Goal: Navigation & Orientation: Find specific page/section

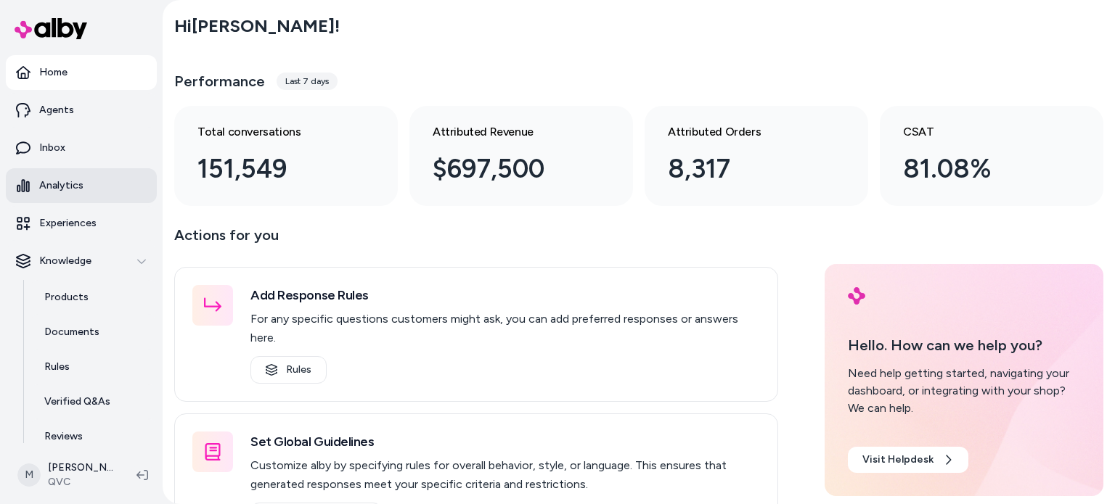
click at [64, 185] on p "Analytics" at bounding box center [61, 185] width 44 height 15
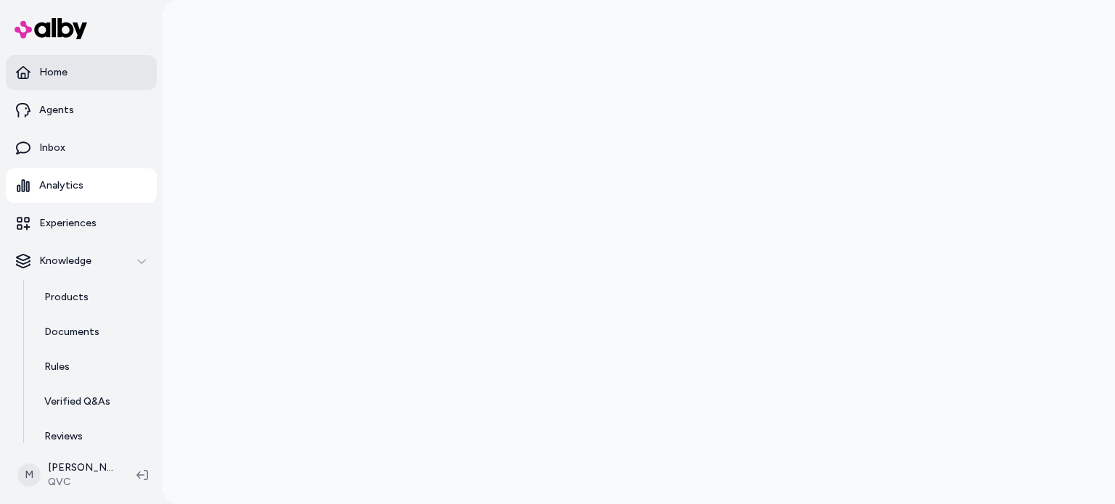
click at [59, 75] on p "Home" at bounding box center [53, 72] width 28 height 15
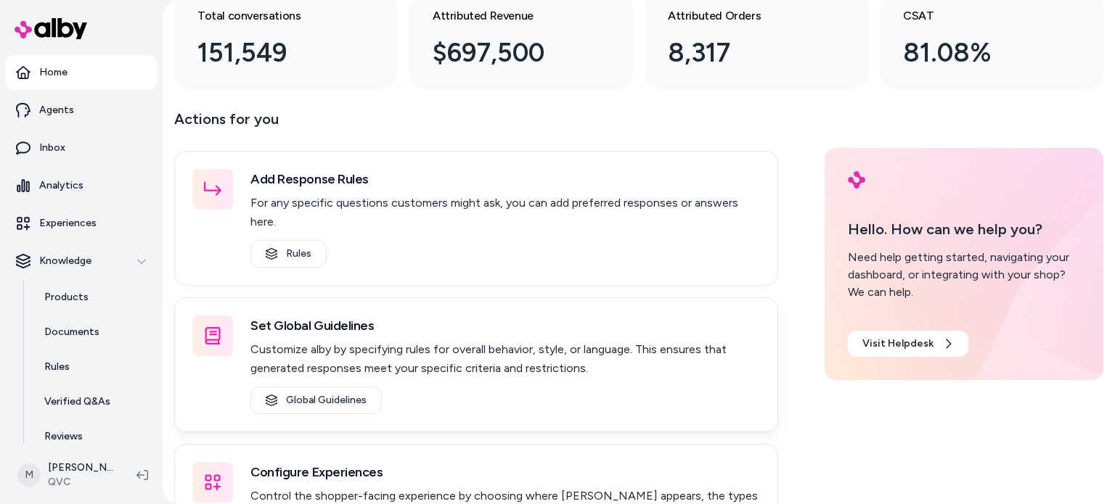
scroll to position [184, 0]
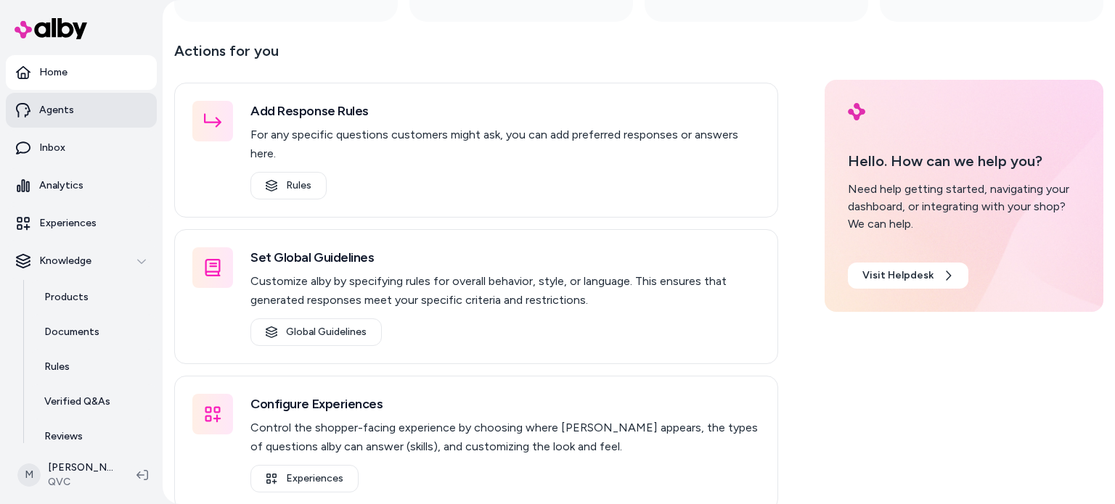
click at [69, 116] on p "Agents" at bounding box center [56, 110] width 35 height 15
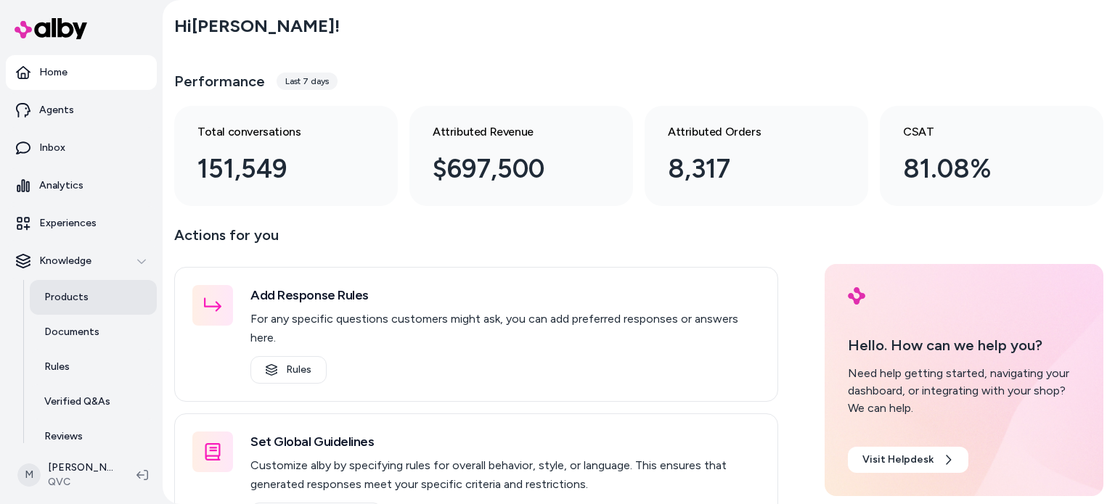
click at [72, 301] on p "Products" at bounding box center [66, 297] width 44 height 15
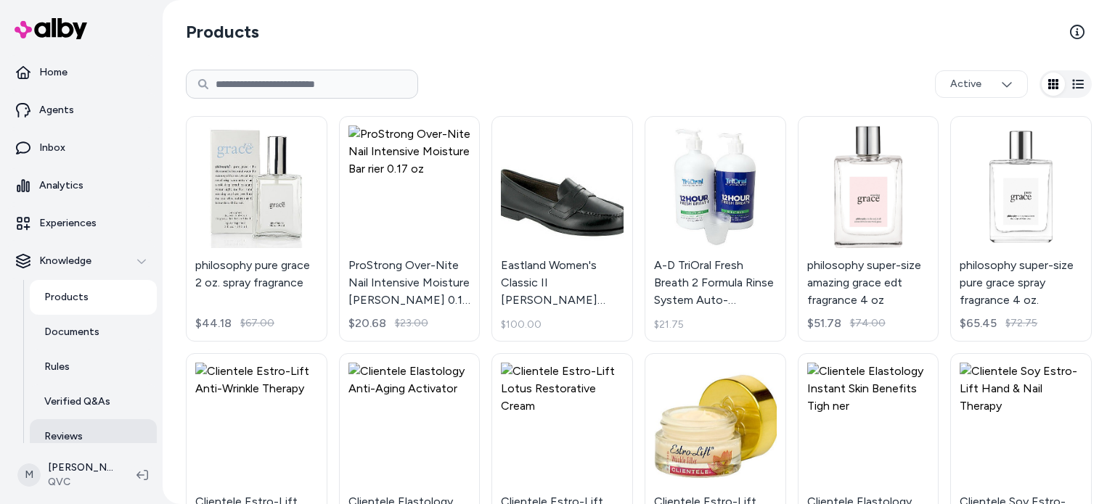
click at [73, 443] on p "Reviews" at bounding box center [63, 437] width 38 height 15
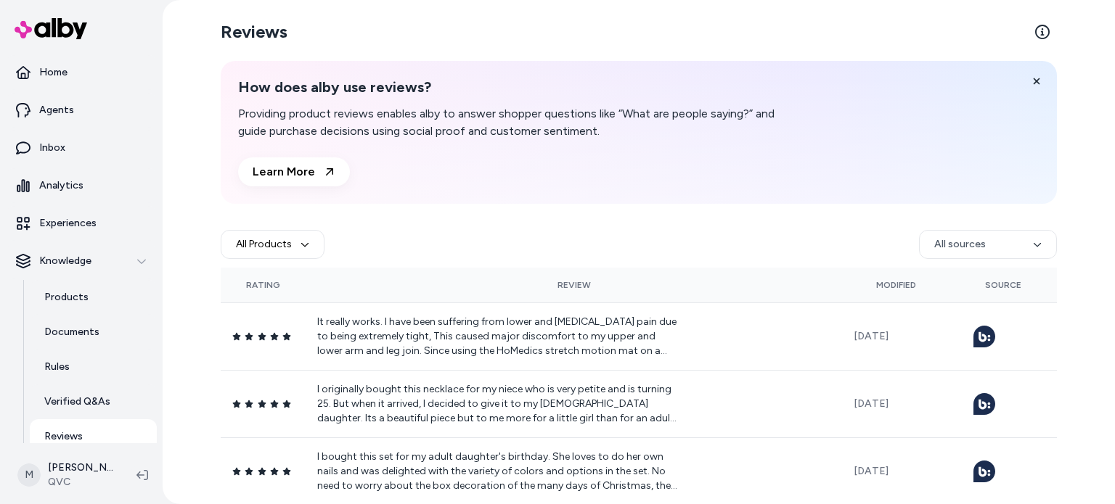
click at [1004, 242] on html "Home Agents Inbox Analytics Experiences Knowledge Products Documents Rules Veri…" at bounding box center [557, 252] width 1115 height 504
click at [1033, 244] on html "Home Agents Inbox Analytics Experiences Knowledge Products Documents Rules Veri…" at bounding box center [557, 252] width 1115 height 504
click at [1035, 245] on html "Home Agents Inbox Analytics Experiences Knowledge Products Documents Rules Veri…" at bounding box center [557, 252] width 1115 height 504
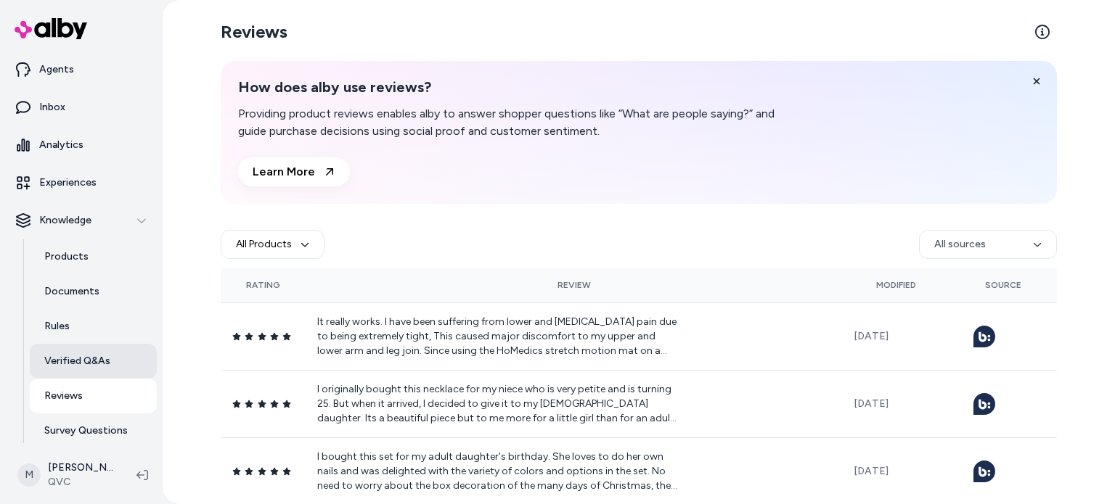
scroll to position [83, 0]
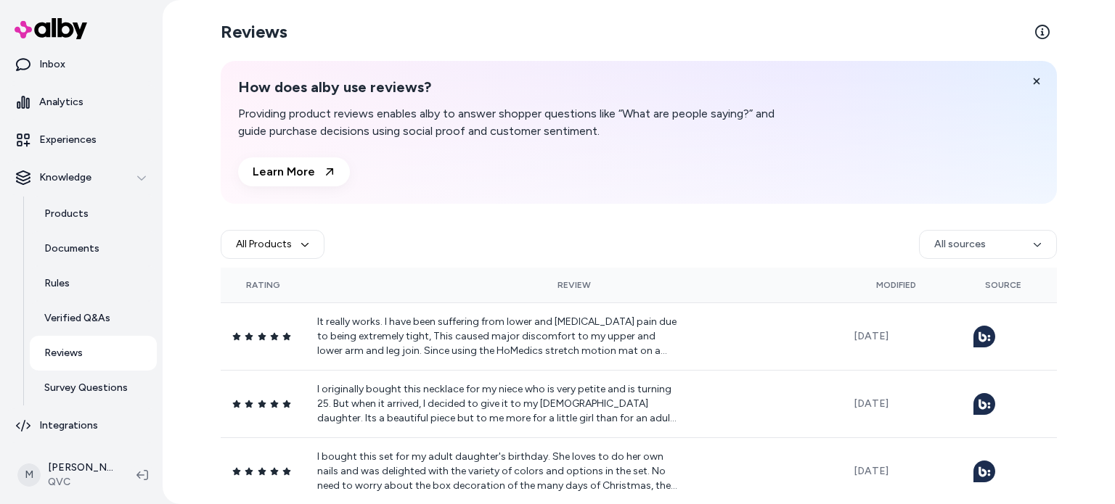
drag, startPoint x: 153, startPoint y: 288, endPoint x: 132, endPoint y: 360, distance: 74.9
click at [134, 361] on html "Home Agents Inbox Analytics Experiences Knowledge Products Documents Rules Veri…" at bounding box center [557, 252] width 1115 height 504
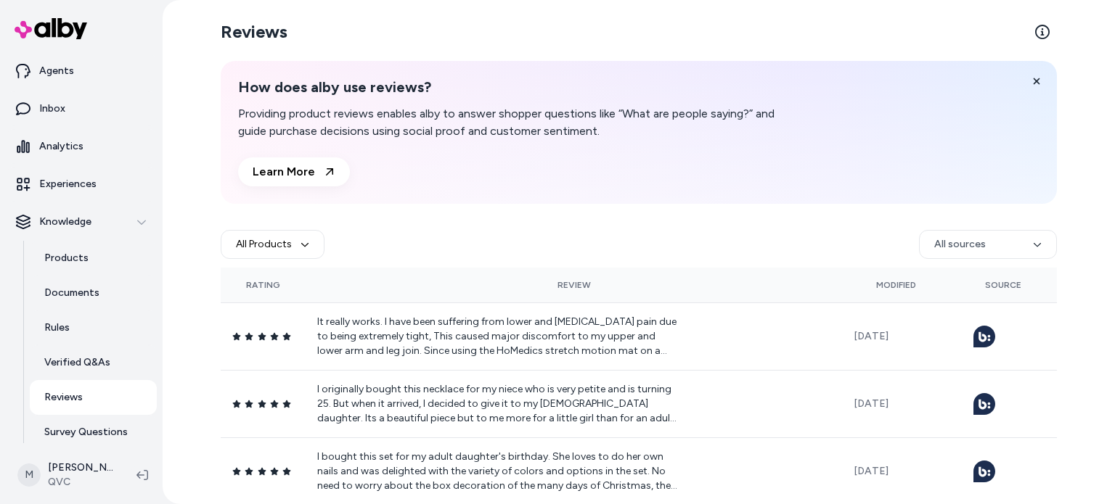
scroll to position [0, 0]
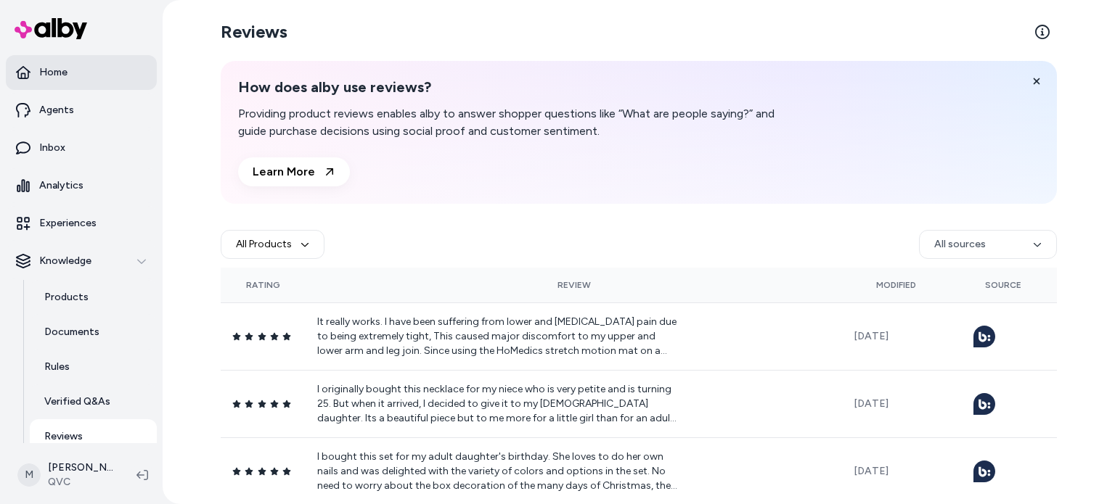
click at [64, 75] on p "Home" at bounding box center [53, 72] width 28 height 15
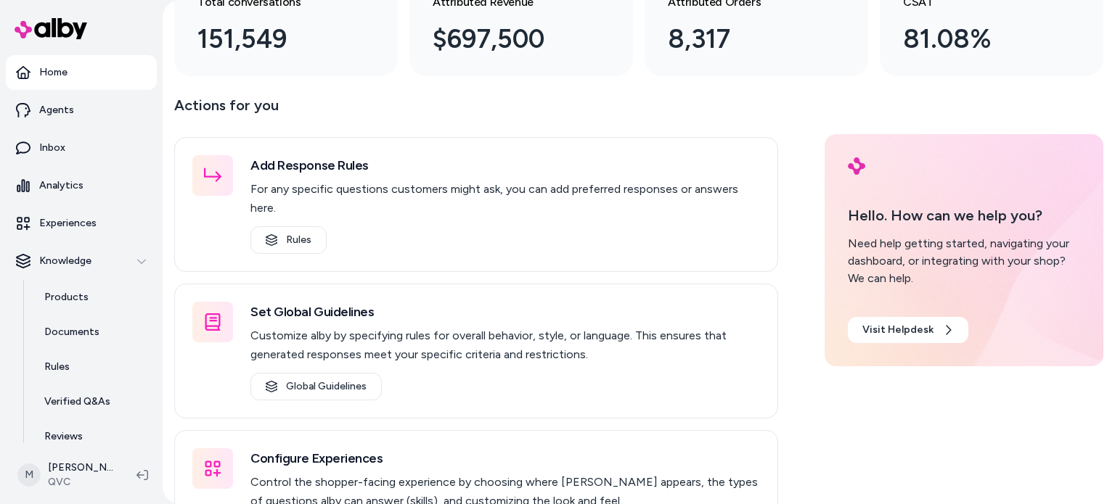
scroll to position [184, 0]
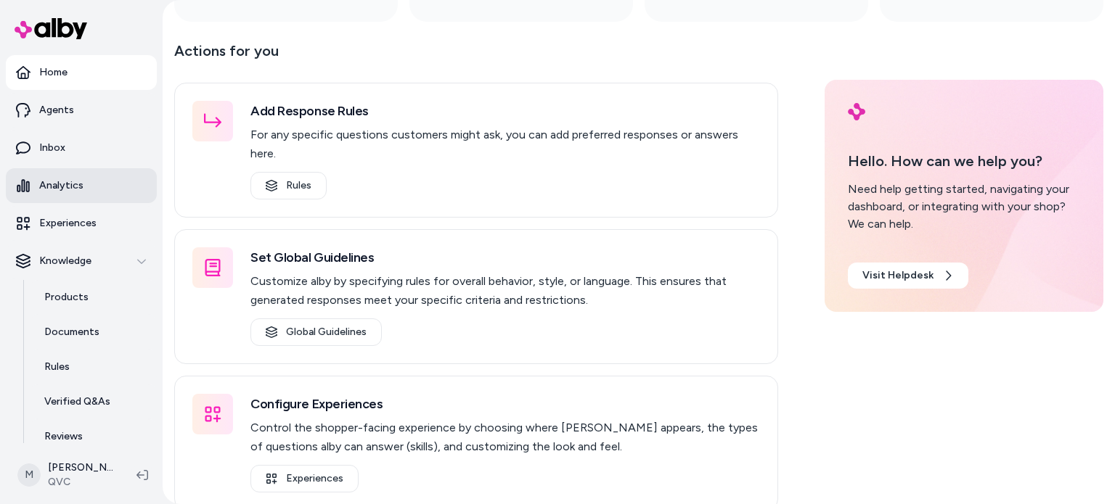
click at [50, 184] on p "Analytics" at bounding box center [61, 185] width 44 height 15
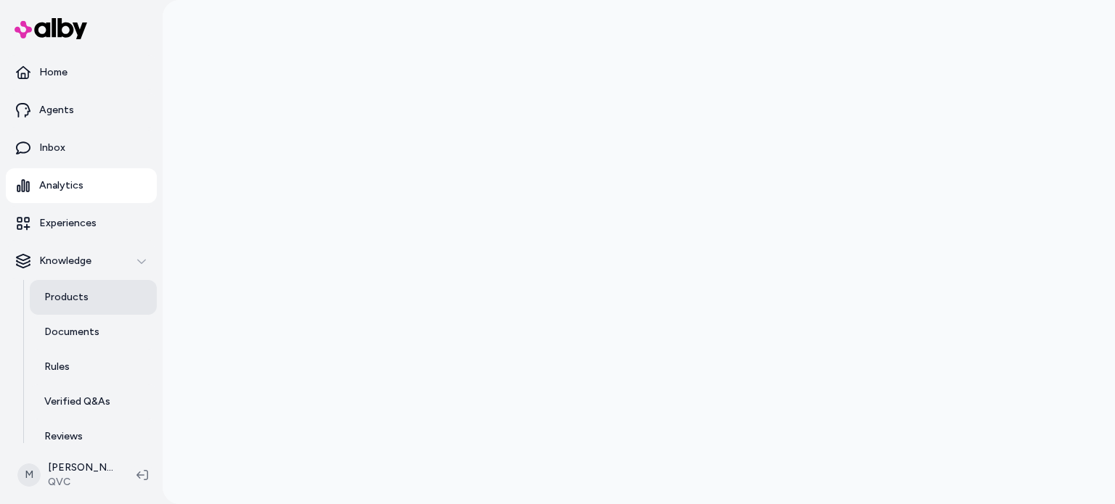
click at [67, 298] on p "Products" at bounding box center [66, 297] width 44 height 15
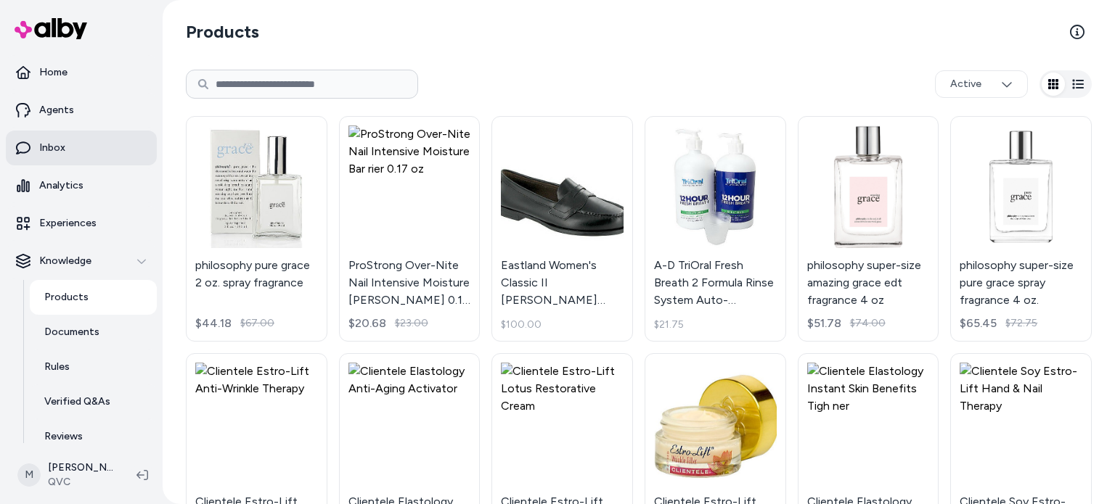
click at [51, 147] on p "Inbox" at bounding box center [52, 148] width 26 height 15
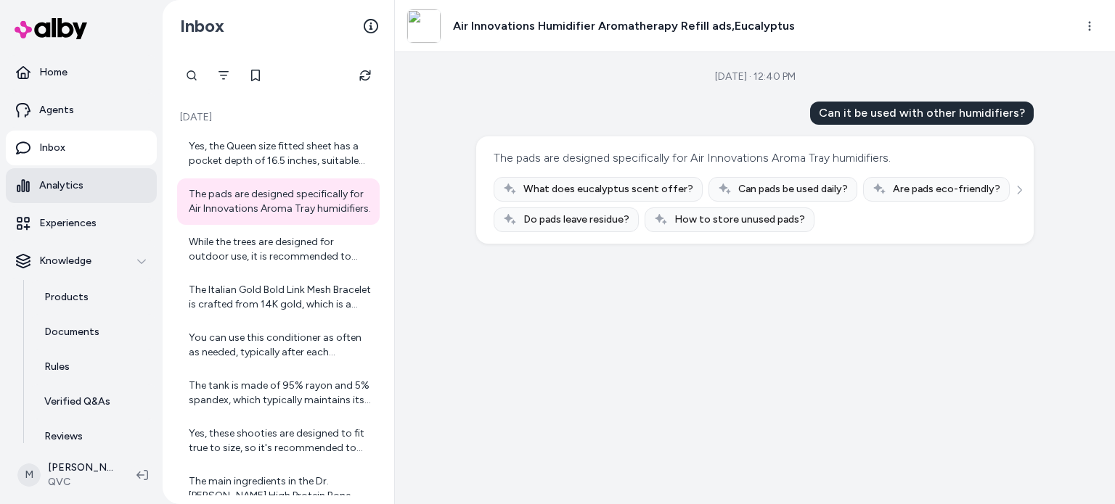
click at [67, 181] on p "Analytics" at bounding box center [61, 185] width 44 height 15
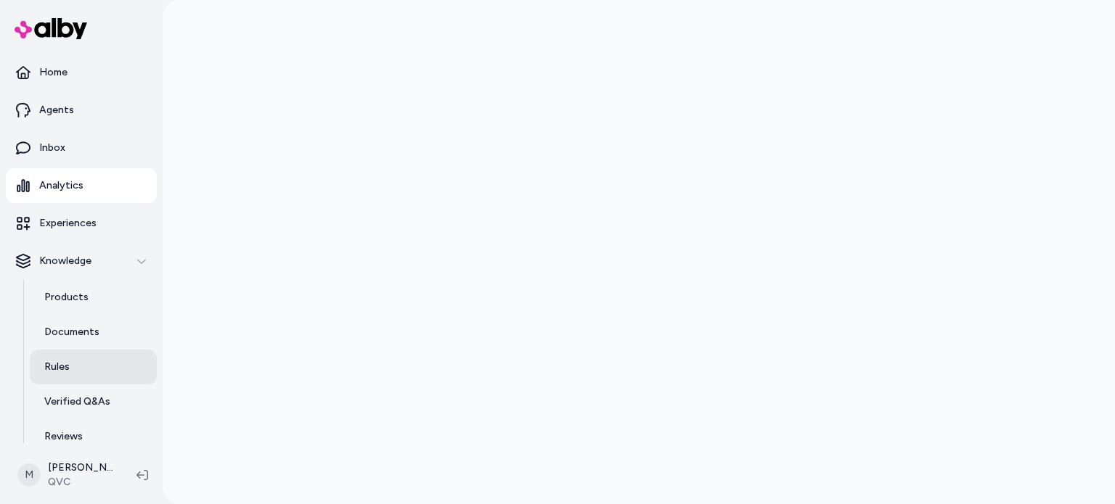
click at [70, 371] on link "Rules" at bounding box center [93, 367] width 127 height 35
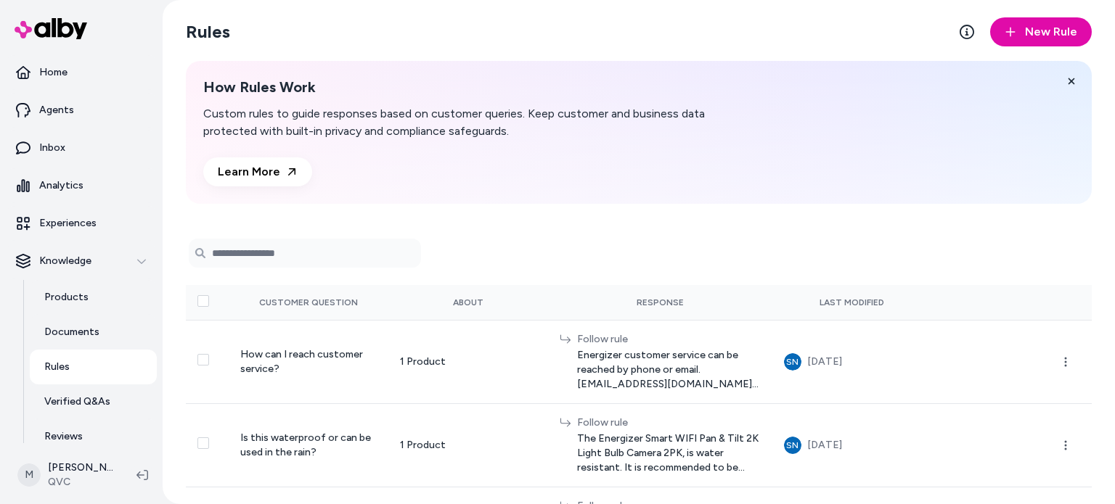
click at [596, 249] on form "Search Products" at bounding box center [639, 253] width 906 height 29
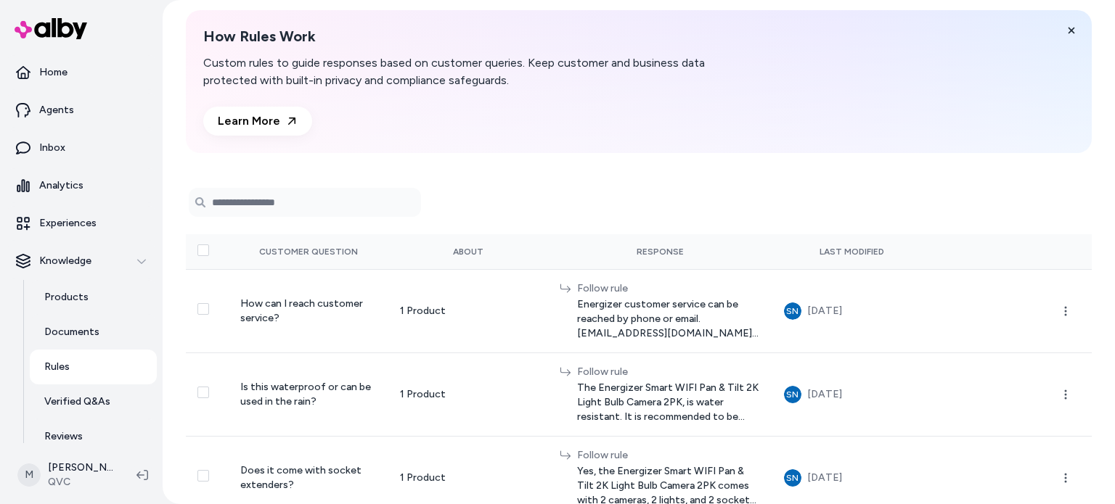
scroll to position [145, 0]
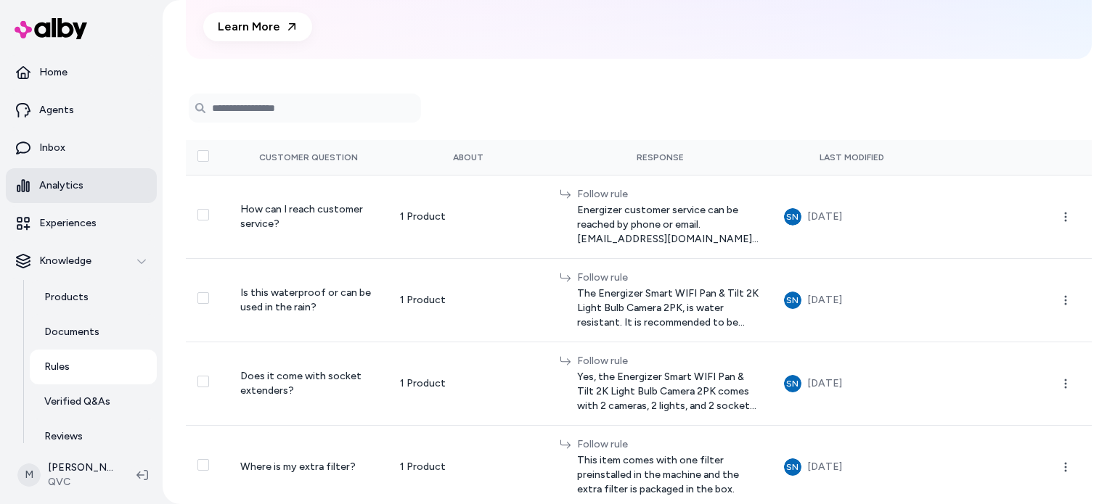
click at [83, 185] on link "Analytics" at bounding box center [81, 185] width 151 height 35
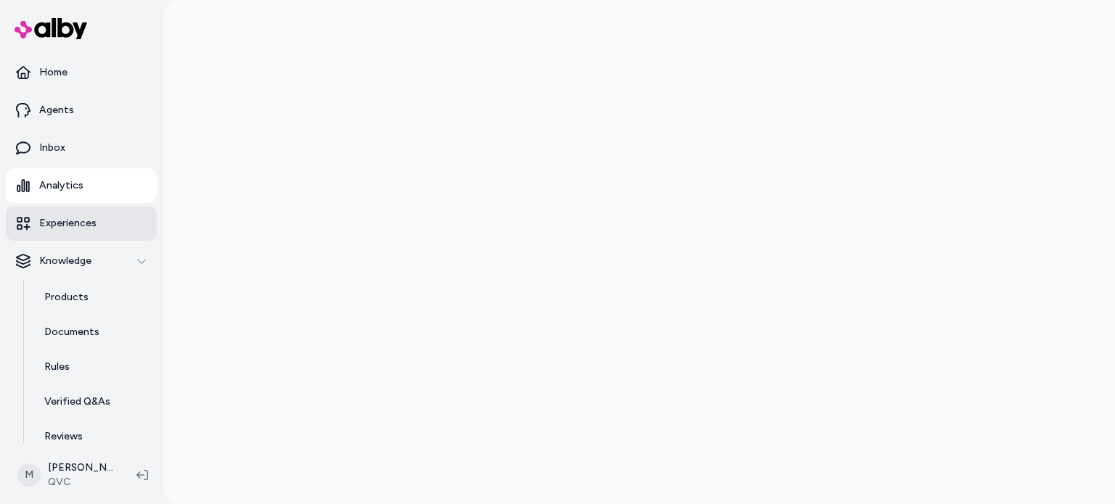
click at [83, 226] on p "Experiences" at bounding box center [67, 223] width 57 height 15
click at [70, 221] on p "Experiences" at bounding box center [67, 223] width 57 height 15
click at [82, 226] on p "Experiences" at bounding box center [67, 223] width 57 height 15
click at [80, 264] on p "Knowledge" at bounding box center [65, 261] width 52 height 15
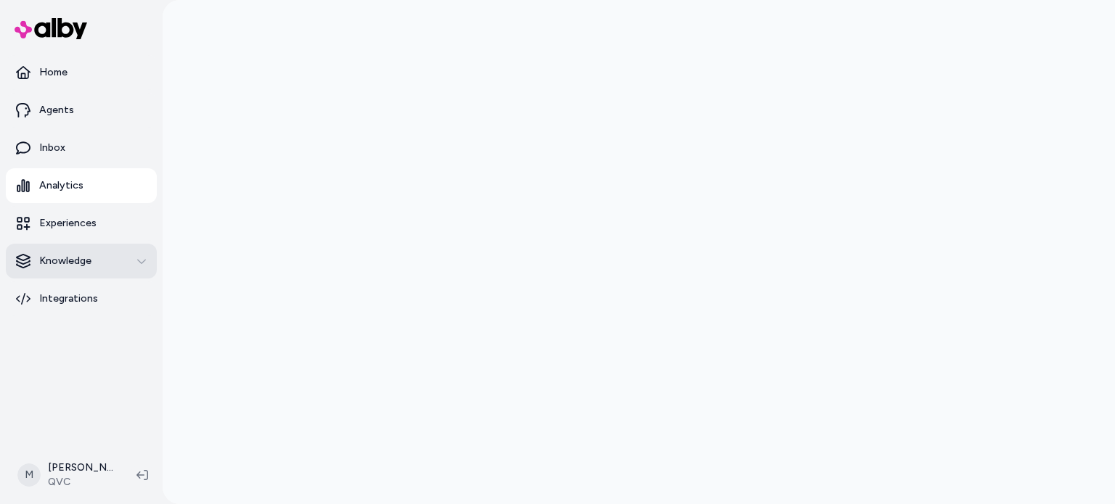
click at [102, 265] on div "Knowledge" at bounding box center [81, 261] width 131 height 15
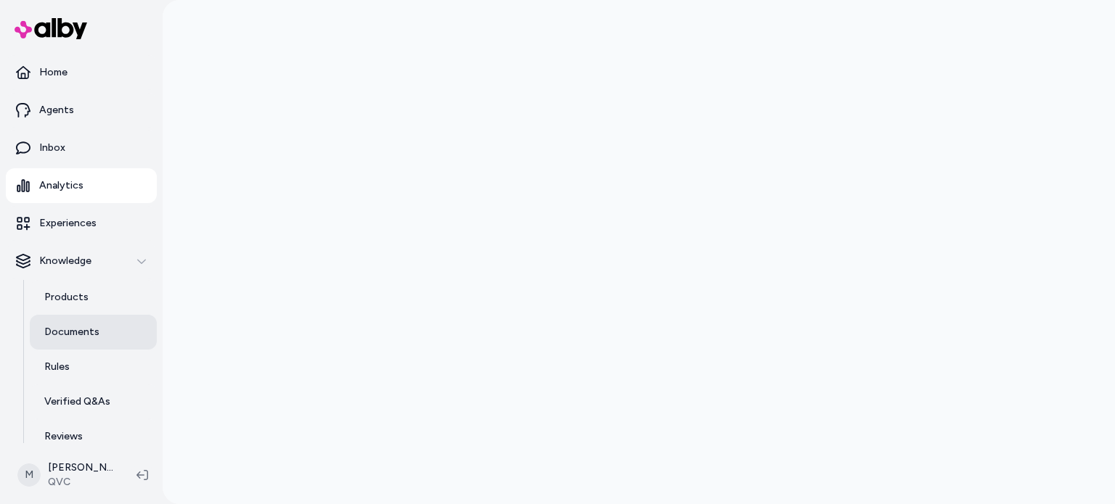
click at [78, 328] on p "Documents" at bounding box center [71, 332] width 55 height 15
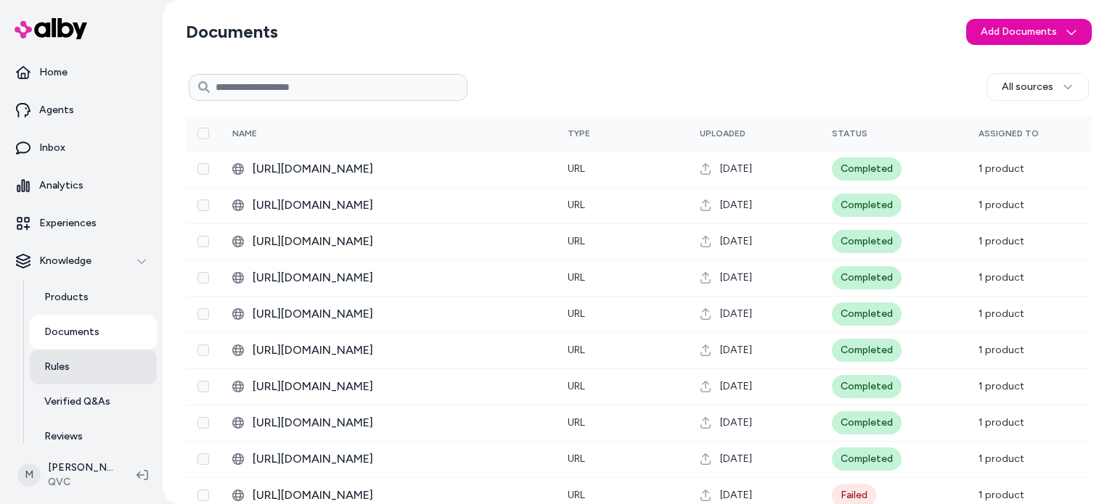
click at [70, 364] on link "Rules" at bounding box center [93, 367] width 127 height 35
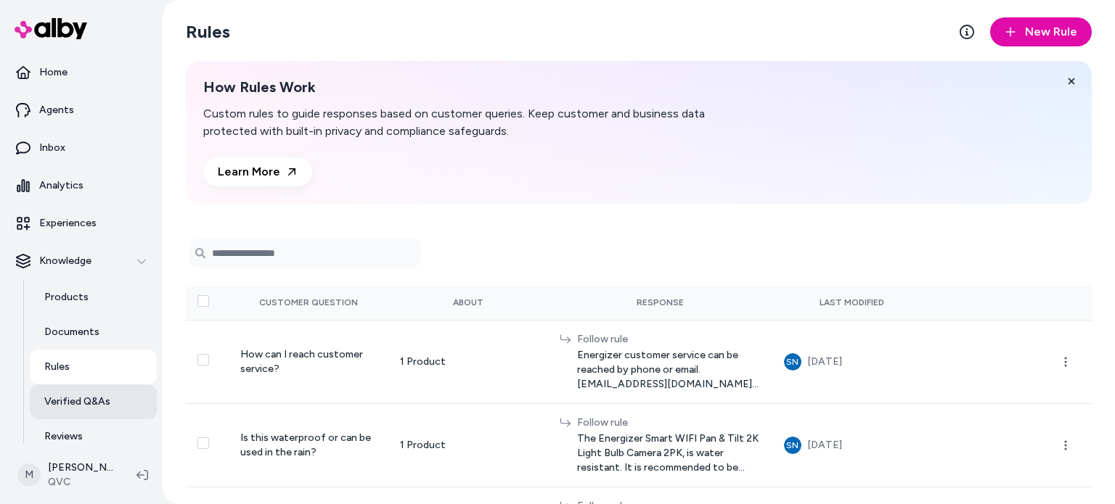
click at [102, 406] on p "Verified Q&As" at bounding box center [77, 402] width 66 height 15
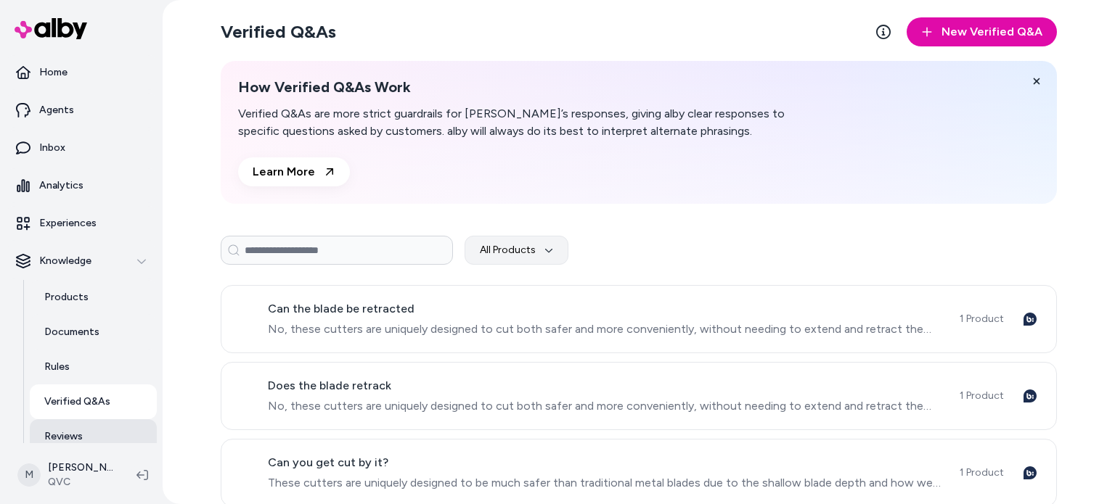
click at [78, 438] on p "Reviews" at bounding box center [63, 437] width 38 height 15
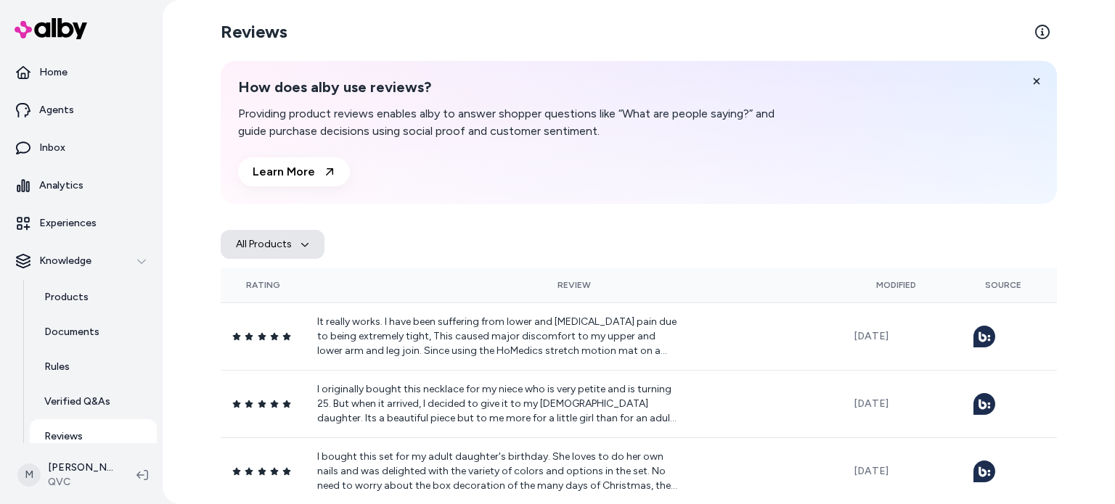
click at [300, 244] on icon "button" at bounding box center [304, 244] width 9 height 9
click at [1016, 237] on html "Home Agents Inbox Analytics Experiences Knowledge Products Documents Rules Veri…" at bounding box center [557, 252] width 1115 height 504
click at [1038, 247] on html "Home Agents Inbox Analytics Experiences Knowledge Products Documents Rules Veri…" at bounding box center [557, 252] width 1115 height 504
click at [1036, 243] on html "Home Agents Inbox Analytics Experiences Knowledge Products Documents Rules Veri…" at bounding box center [557, 252] width 1115 height 504
click at [589, 234] on html "Home Agents Inbox Analytics Experiences Knowledge Products Documents Rules Veri…" at bounding box center [557, 252] width 1115 height 504
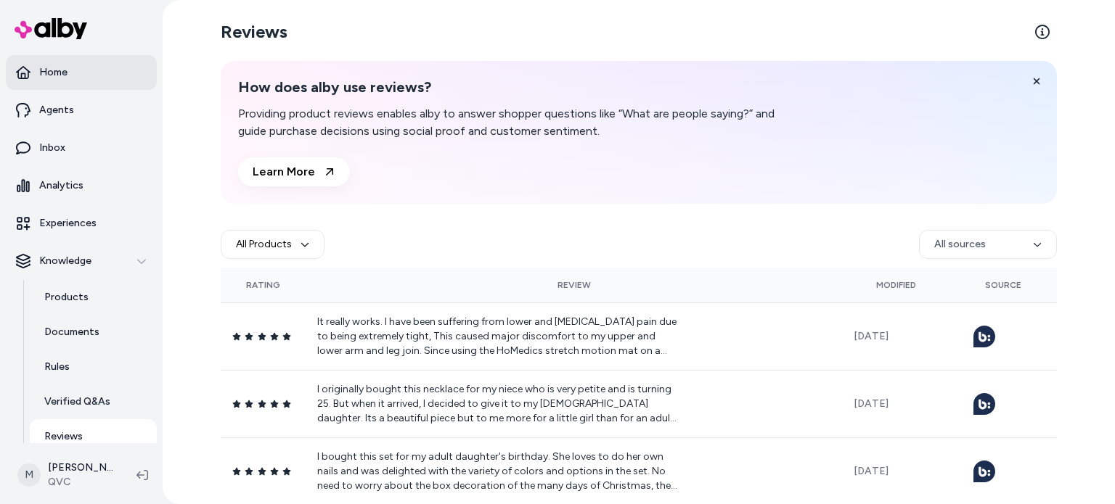
click at [86, 76] on link "Home" at bounding box center [81, 72] width 151 height 35
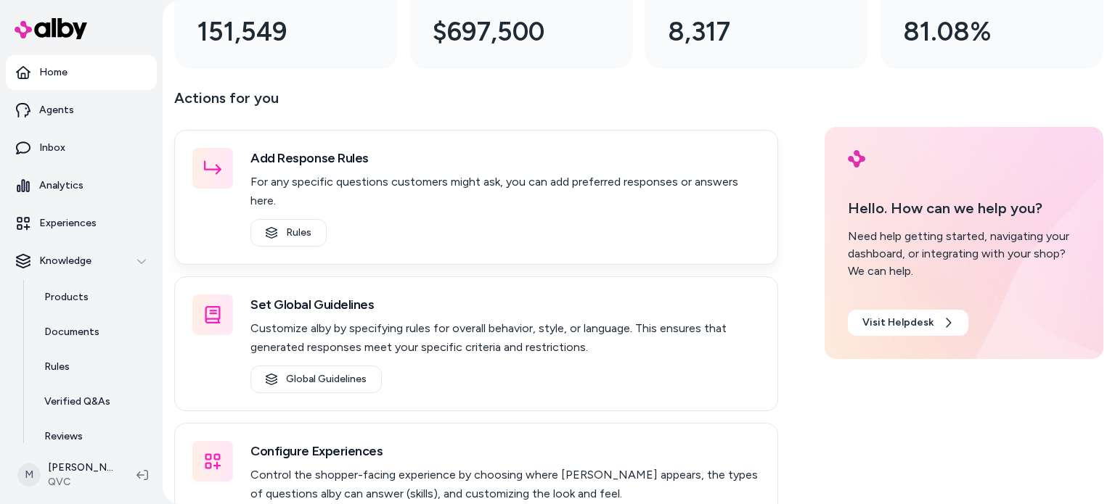
scroll to position [184, 0]
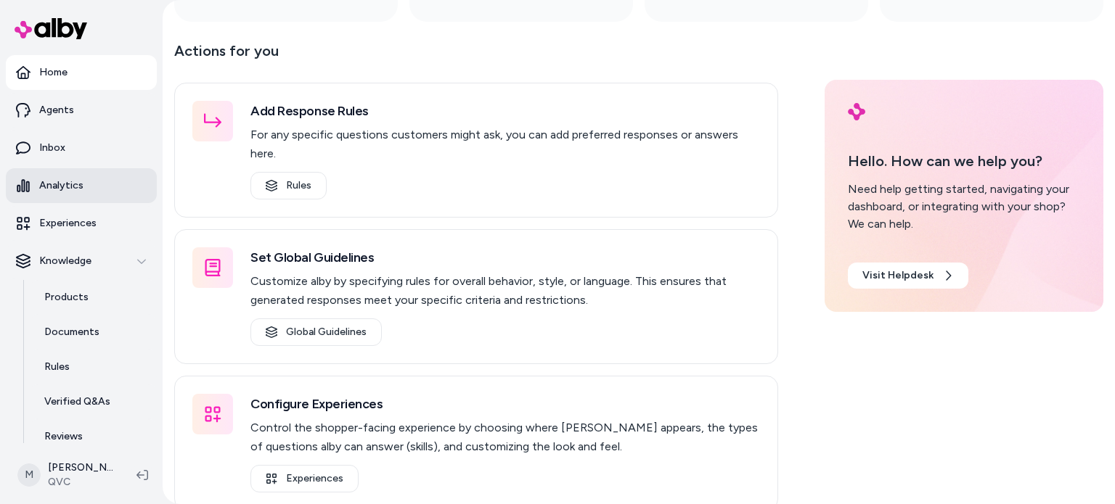
click at [59, 185] on p "Analytics" at bounding box center [61, 185] width 44 height 15
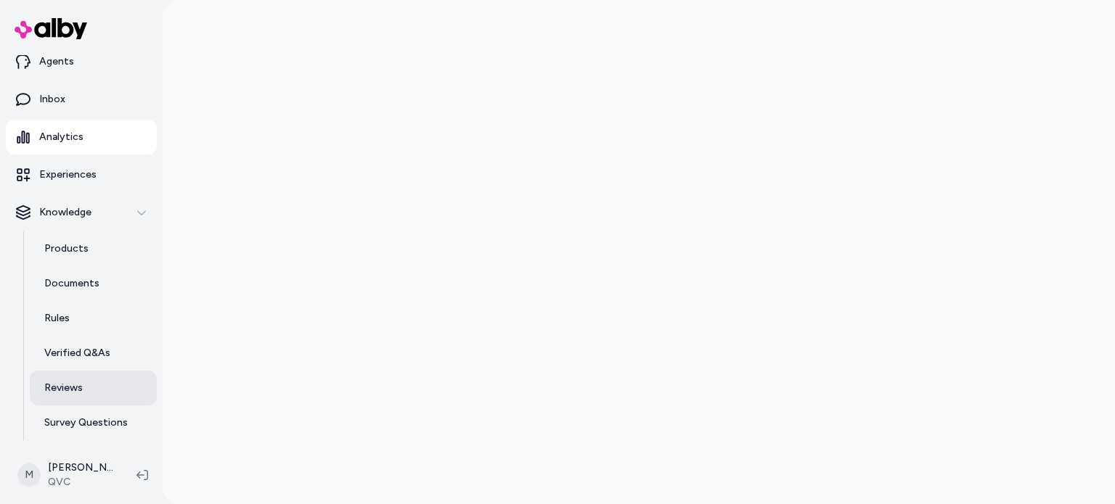
scroll to position [83, 0]
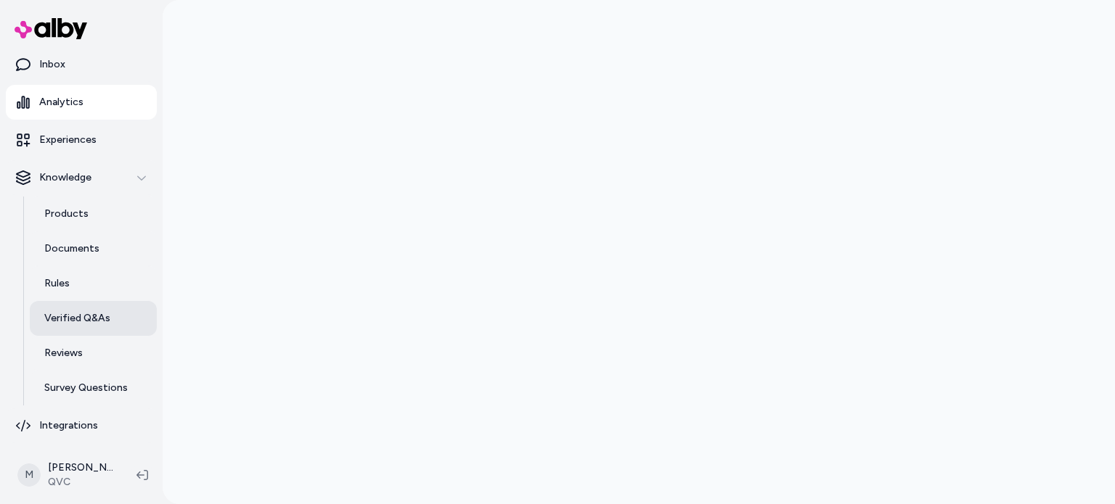
click at [76, 315] on p "Verified Q&As" at bounding box center [77, 318] width 66 height 15
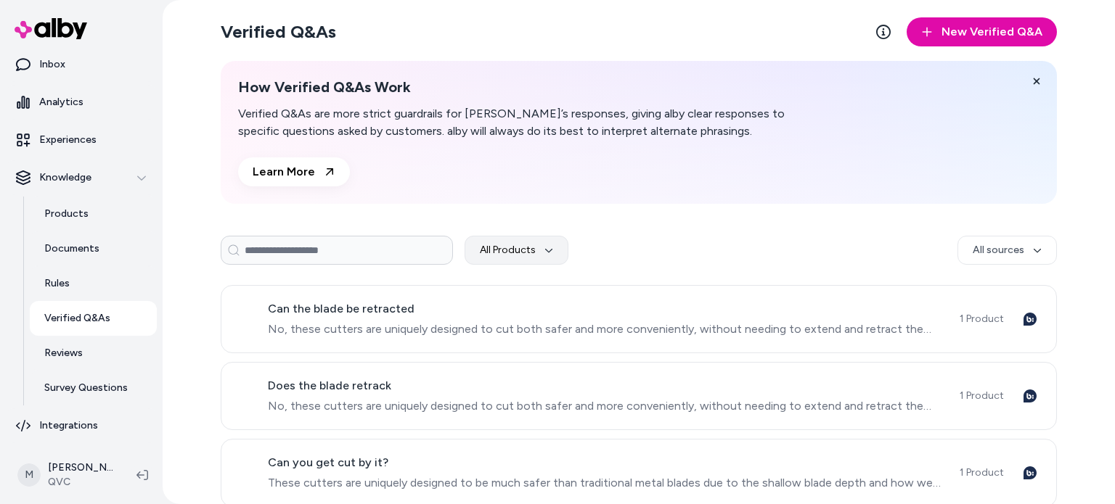
click at [301, 250] on input at bounding box center [337, 250] width 232 height 29
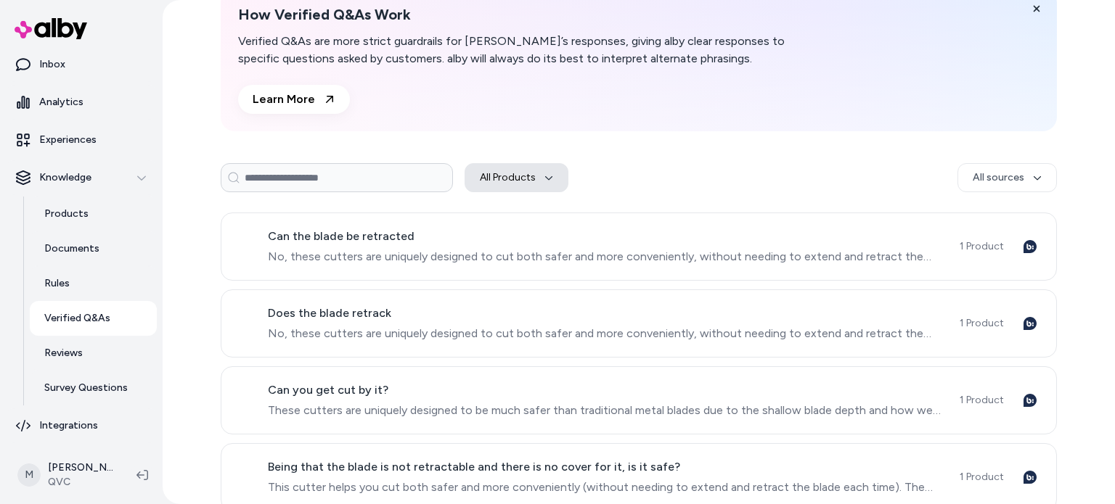
click at [551, 178] on button "All Products" at bounding box center [516, 177] width 104 height 29
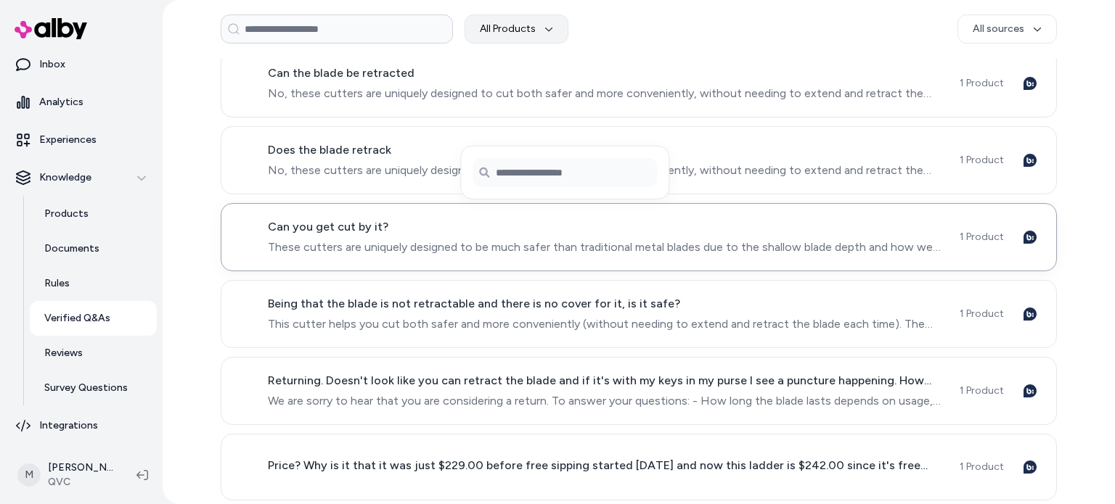
scroll to position [0, 0]
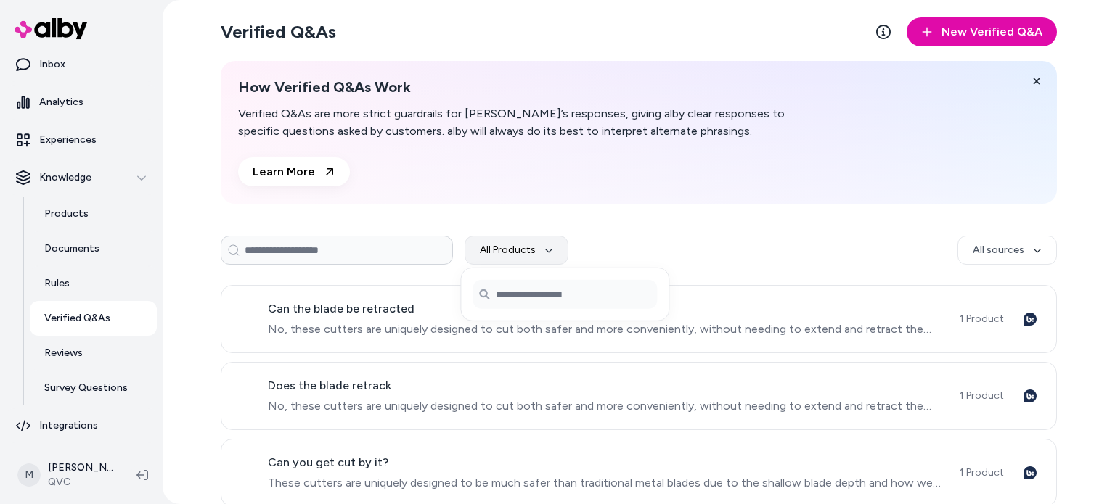
click at [345, 260] on input at bounding box center [337, 250] width 232 height 29
click at [75, 141] on p "Experiences" at bounding box center [67, 140] width 57 height 15
click at [61, 99] on p "Analytics" at bounding box center [61, 102] width 44 height 15
